Goal: Task Accomplishment & Management: Manage account settings

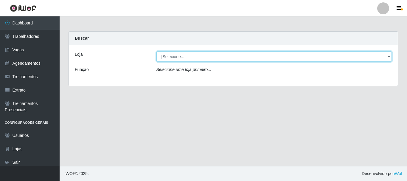
click at [334, 57] on select "[Selecione...] Necão Restaurante" at bounding box center [274, 56] width 236 height 10
select select "334"
click at [156, 51] on select "[Selecione...] Necão Restaurante" at bounding box center [274, 56] width 236 height 10
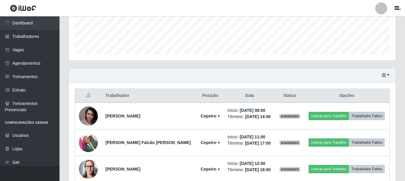
scroll to position [188, 0]
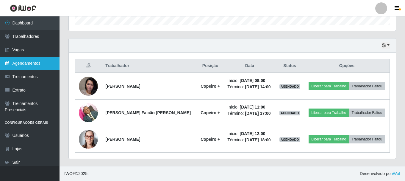
click at [35, 65] on link "Agendamentos" at bounding box center [30, 63] width 60 height 13
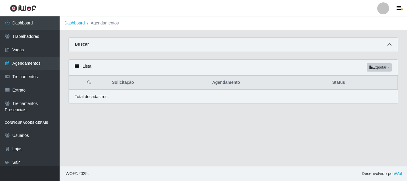
click at [389, 46] on icon at bounding box center [389, 44] width 4 height 4
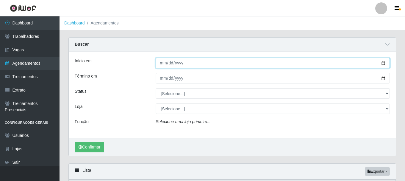
click at [383, 63] on input "Início em" at bounding box center [273, 63] width 234 height 10
type input "[DATE]"
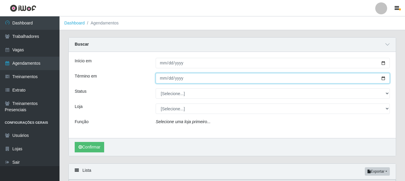
click at [382, 79] on input "Término em" at bounding box center [273, 78] width 234 height 10
type input "[DATE]"
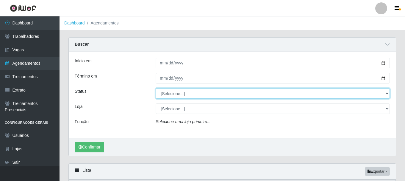
click at [226, 94] on select "[Selecione...] AGENDADO AGUARDANDO LIBERAR EM ANDAMENTO EM REVISÃO FINALIZADO C…" at bounding box center [273, 93] width 234 height 10
select select "AGENDADO"
click at [156, 88] on select "[Selecione...] AGENDADO AGUARDANDO LIBERAR EM ANDAMENTO EM REVISÃO FINALIZADO C…" at bounding box center [273, 93] width 234 height 10
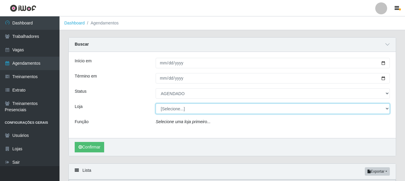
click at [187, 112] on select "[Selecione...] Necão Restaurante" at bounding box center [273, 108] width 234 height 10
select select "334"
click at [156, 104] on select "[Selecione...] Necão Restaurante" at bounding box center [273, 108] width 234 height 10
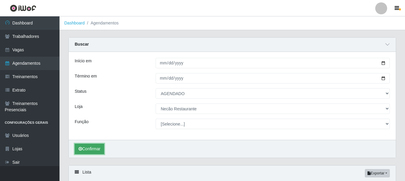
click at [97, 149] on button "Confirmar" at bounding box center [89, 149] width 29 height 10
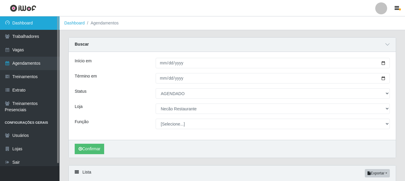
click at [22, 21] on link "Dashboard" at bounding box center [30, 22] width 60 height 13
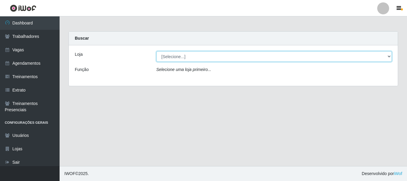
click at [201, 58] on select "[Selecione...] Necão Restaurante" at bounding box center [274, 56] width 236 height 10
select select "334"
click at [156, 51] on select "[Selecione...] Necão Restaurante" at bounding box center [274, 56] width 236 height 10
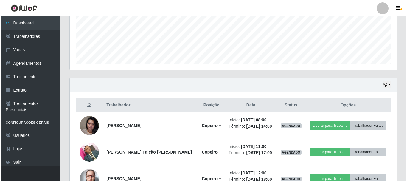
scroll to position [188, 0]
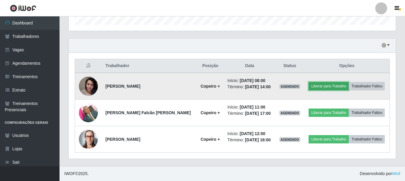
click at [322, 87] on button "Liberar para Trabalho" at bounding box center [329, 86] width 40 height 8
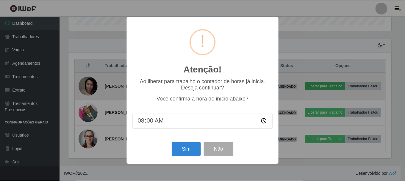
scroll to position [124, 324]
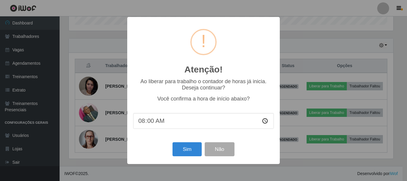
click at [149, 122] on input "08:00" at bounding box center [203, 121] width 141 height 16
type input "08:10"
click at [177, 149] on button "Sim" at bounding box center [186, 149] width 29 height 14
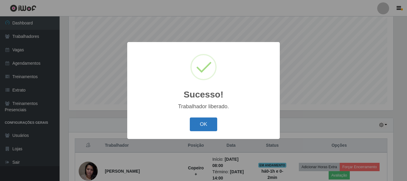
click at [195, 124] on button "OK" at bounding box center [204, 124] width 28 height 14
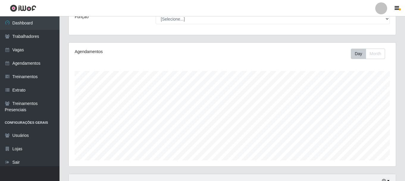
scroll to position [0, 0]
